Goal: Transaction & Acquisition: Book appointment/travel/reservation

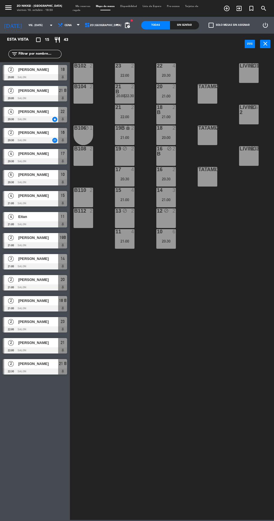
click at [198, 169] on div "TATAMI1" at bounding box center [198, 169] width 9 height 5
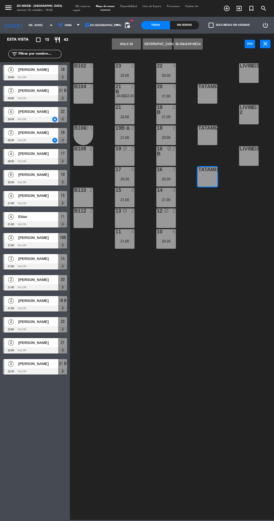
click at [220, 87] on div "8" at bounding box center [216, 86] width 9 height 5
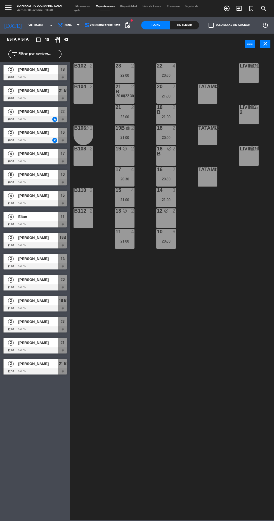
click at [209, 283] on div "22 4 20:30 23 2 22:00 B102 2 Living1 lock 6 LIVING4 lock 6 20 2 21:00 21 B 2 20…" at bounding box center [174, 286] width 202 height 466
click at [212, 96] on div "Tatami3 8" at bounding box center [208, 94] width 20 height 20
click at [160, 44] on button "[GEOGRAPHIC_DATA]" at bounding box center [157, 43] width 29 height 11
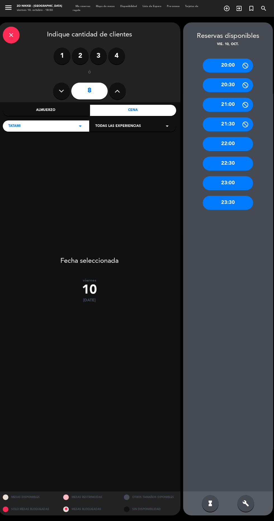
click at [116, 56] on label "4" at bounding box center [116, 56] width 17 height 17
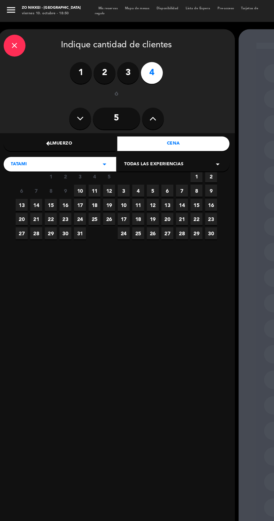
click at [61, 147] on span "10" at bounding box center [61, 146] width 9 height 9
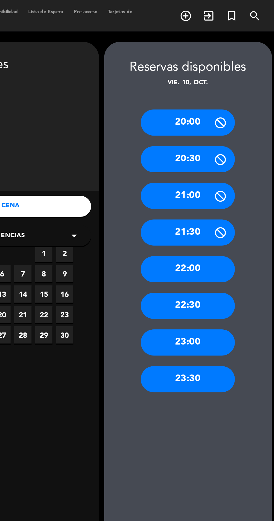
click at [223, 107] on div "21:00" at bounding box center [228, 105] width 50 height 14
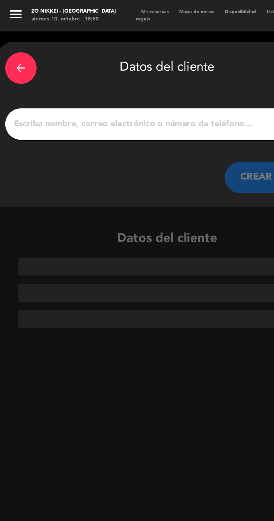
click at [39, 70] on input "1" at bounding box center [89, 66] width 165 height 8
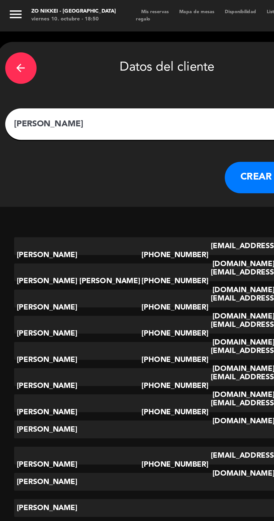
type input "[PERSON_NAME]"
click at [137, 96] on button "CREAR CLIENTE" at bounding box center [148, 95] width 56 height 17
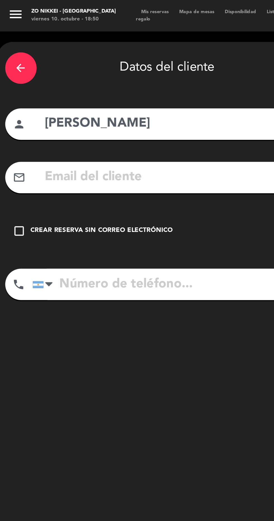
click at [11, 125] on icon "check_box_outline_blank" at bounding box center [10, 123] width 7 height 7
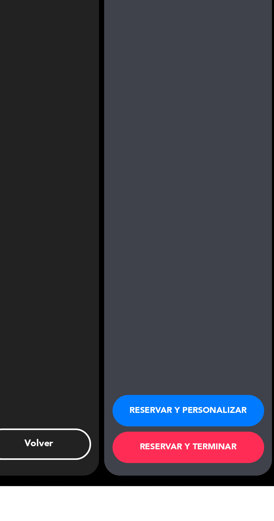
click at [228, 508] on button "RESERVAR Y TERMINAR" at bounding box center [228, 500] width 81 height 17
